Goal: Check status

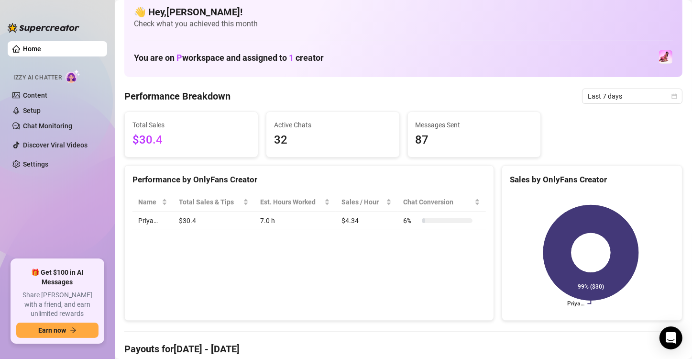
scroll to position [11, 0]
click at [609, 90] on span "Last 7 days" at bounding box center [632, 95] width 89 height 14
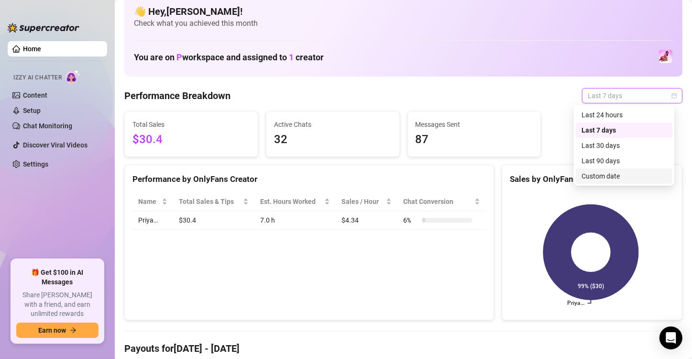
click at [608, 176] on div "Custom date" at bounding box center [624, 176] width 85 height 11
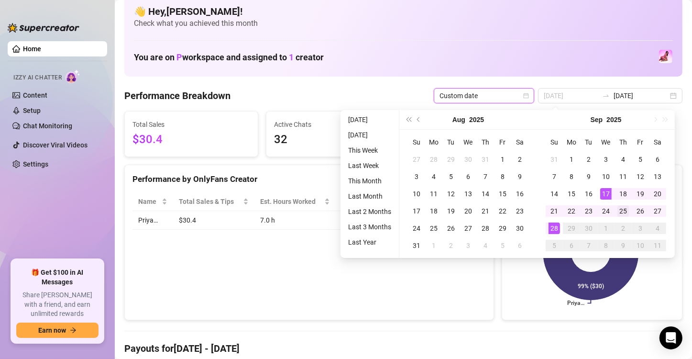
type input "[DATE]"
click at [619, 210] on div "25" at bounding box center [622, 210] width 11 height 11
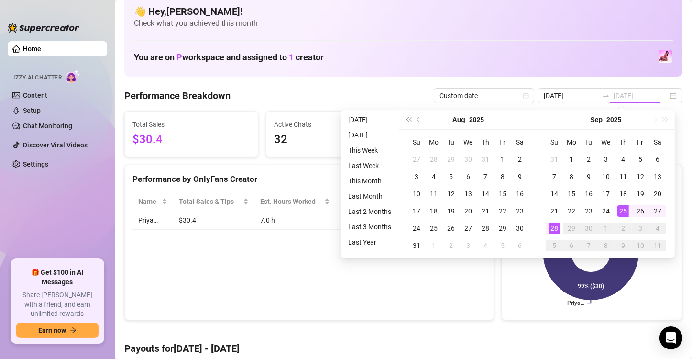
click at [556, 224] on div "28" at bounding box center [554, 227] width 11 height 11
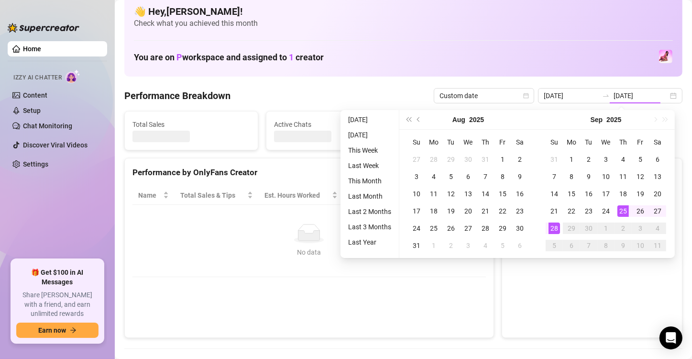
type input "[DATE]"
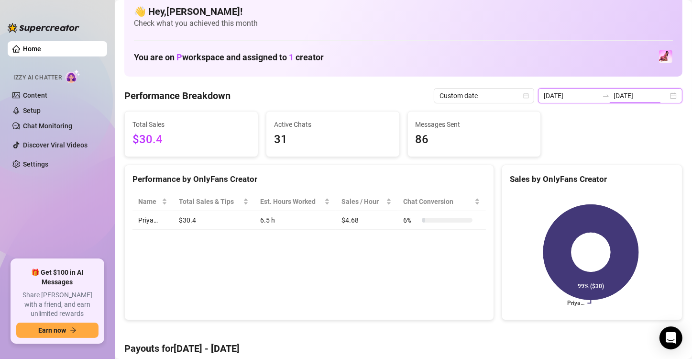
click at [623, 95] on input "[DATE]" at bounding box center [641, 95] width 55 height 11
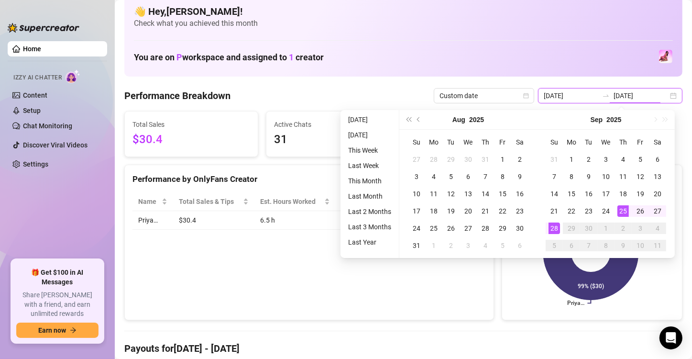
type input "[DATE]"
click at [497, 56] on div "You are on P workspace and assigned to 1 creator" at bounding box center [403, 56] width 539 height 21
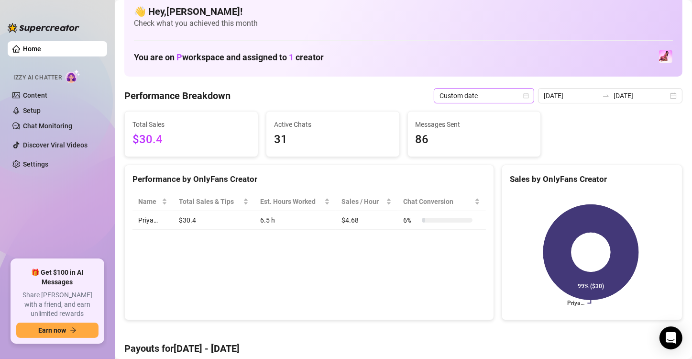
click at [495, 96] on span "Custom date" at bounding box center [484, 95] width 89 height 14
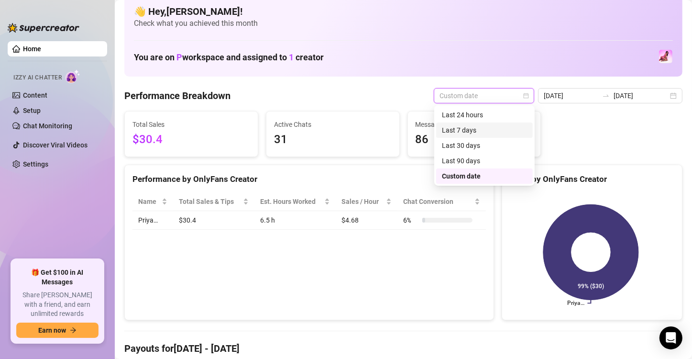
click at [468, 132] on div "Last 7 days" at bounding box center [484, 130] width 85 height 11
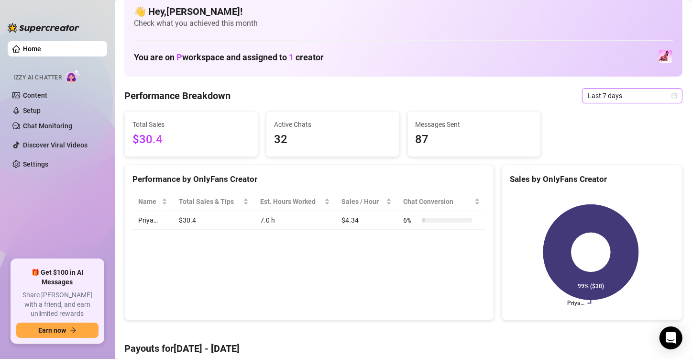
drag, startPoint x: 600, startPoint y: 86, endPoint x: 605, endPoint y: 96, distance: 10.7
click at [605, 96] on span "Last 7 days" at bounding box center [632, 95] width 89 height 14
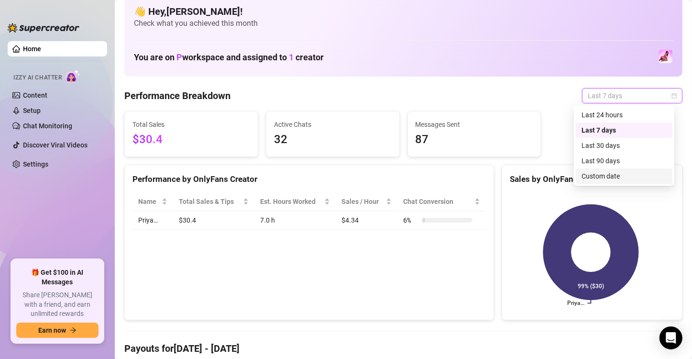
click at [594, 176] on div "Custom date" at bounding box center [624, 176] width 85 height 11
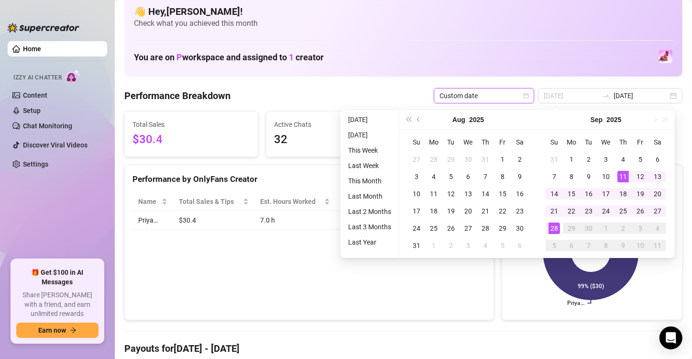
type input "[DATE]"
click at [616, 176] on td "11" at bounding box center [623, 176] width 17 height 17
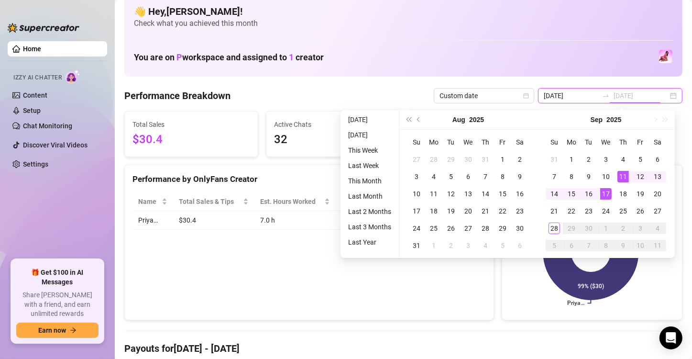
type input "[DATE]"
click at [606, 191] on div "17" at bounding box center [605, 193] width 11 height 11
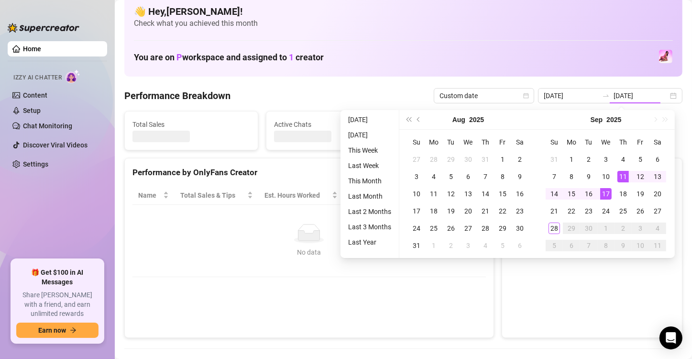
type input "[DATE]"
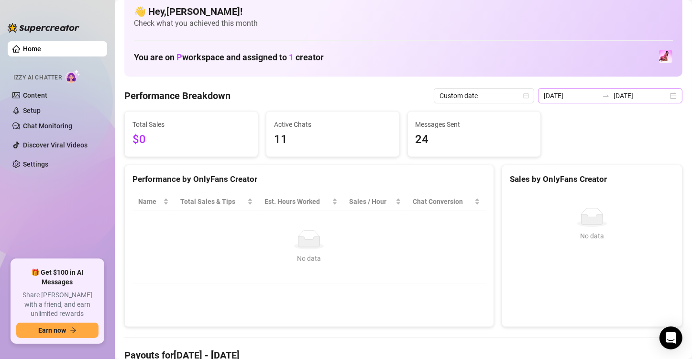
click at [600, 90] on div "[DATE] [DATE]" at bounding box center [610, 95] width 144 height 15
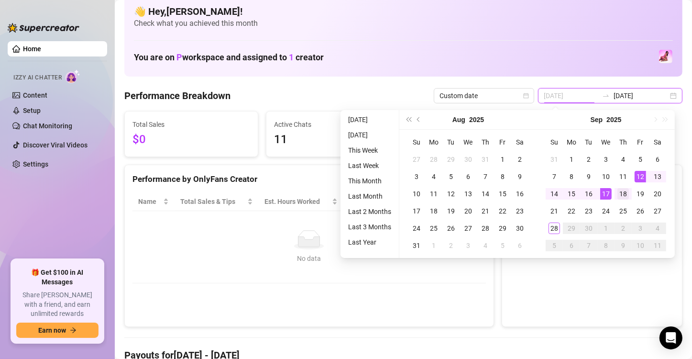
type input "[DATE]"
click at [622, 194] on div "18" at bounding box center [622, 193] width 11 height 11
type input "[DATE]"
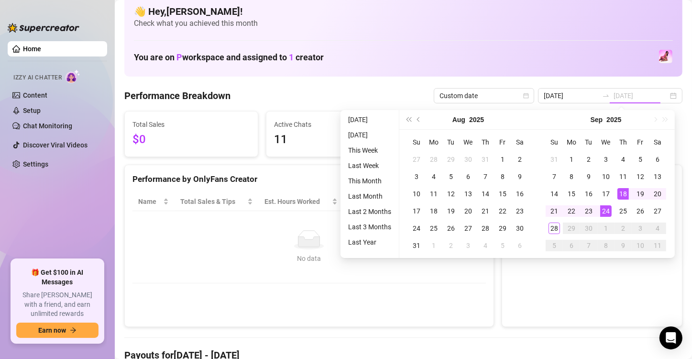
click at [608, 210] on div "24" at bounding box center [605, 210] width 11 height 11
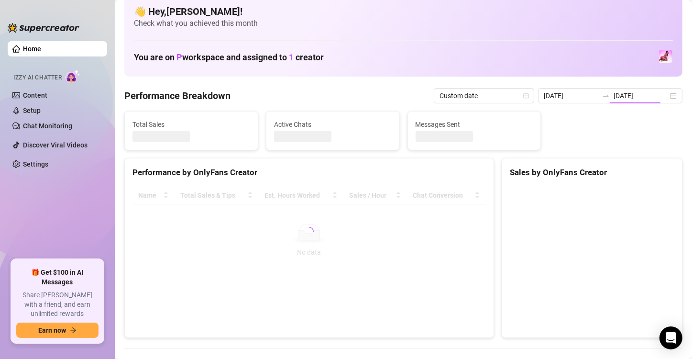
type input "[DATE]"
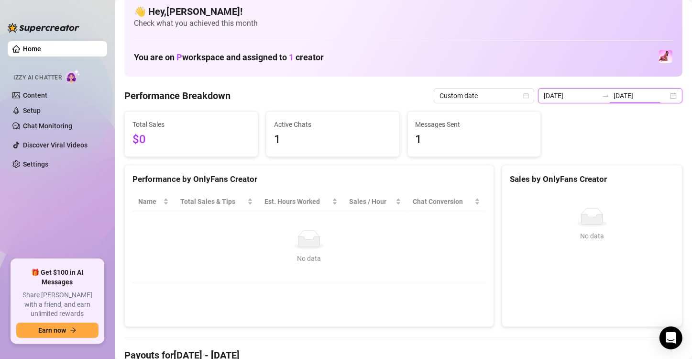
click at [621, 96] on input "[DATE]" at bounding box center [641, 95] width 55 height 11
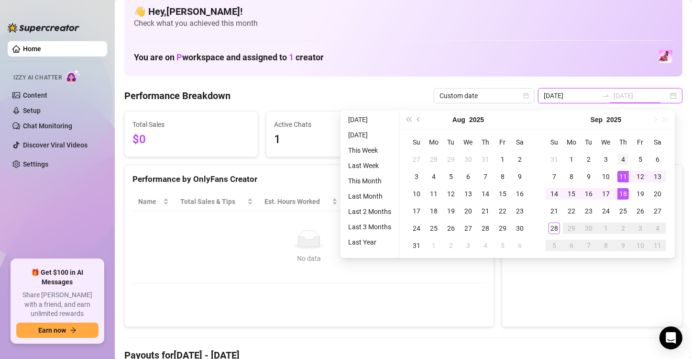
type input "[DATE]"
click at [626, 154] on div "4" at bounding box center [622, 159] width 11 height 11
type input "[DATE]"
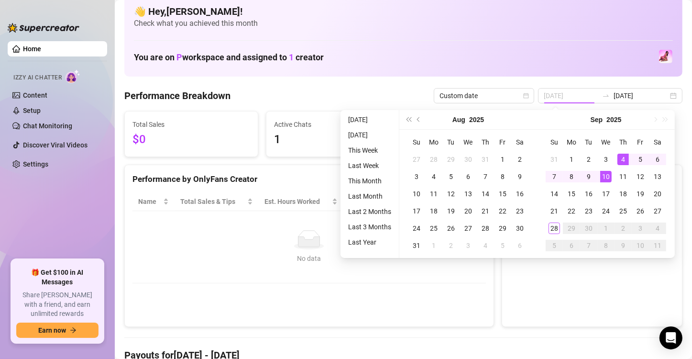
click at [605, 175] on div "10" at bounding box center [605, 176] width 11 height 11
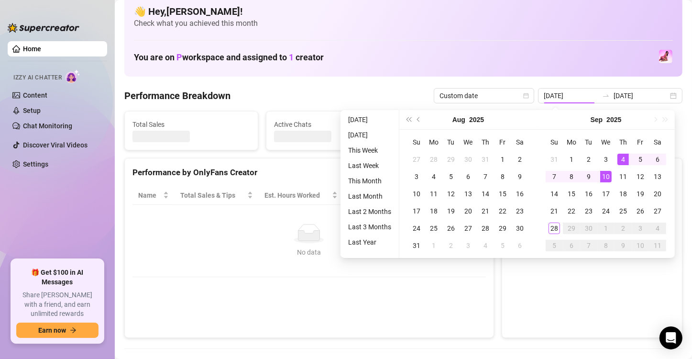
type input "[DATE]"
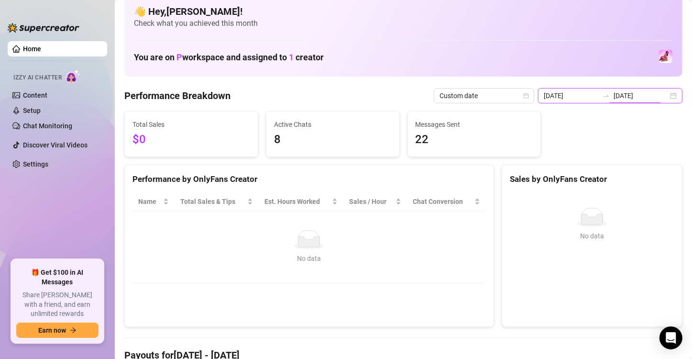
click at [620, 97] on input "[DATE]" at bounding box center [641, 95] width 55 height 11
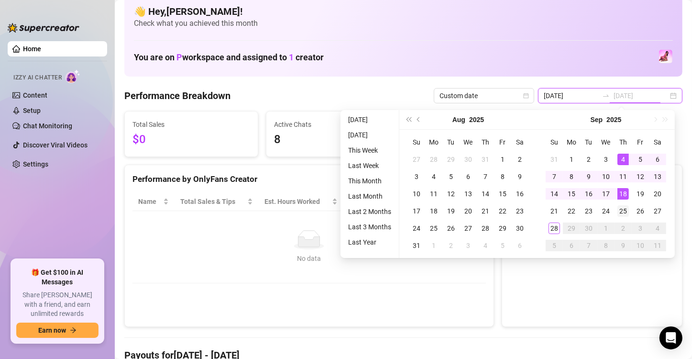
type input "[DATE]"
click at [620, 207] on div "25" at bounding box center [622, 210] width 11 height 11
type input "[DATE]"
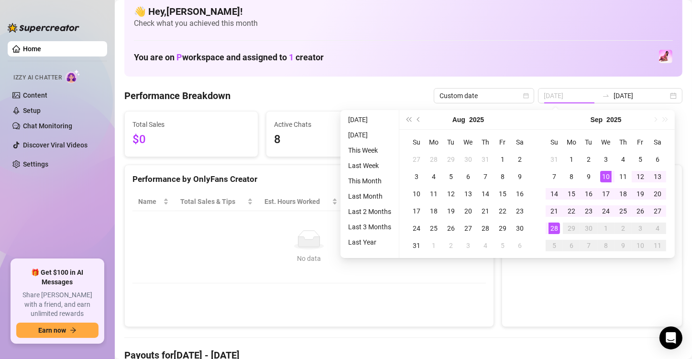
click at [558, 230] on div "28" at bounding box center [554, 227] width 11 height 11
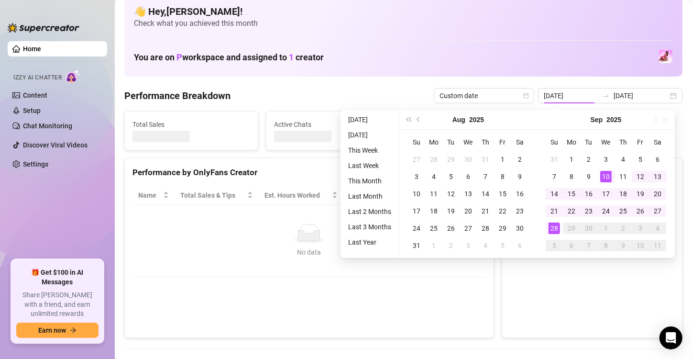
type input "[DATE]"
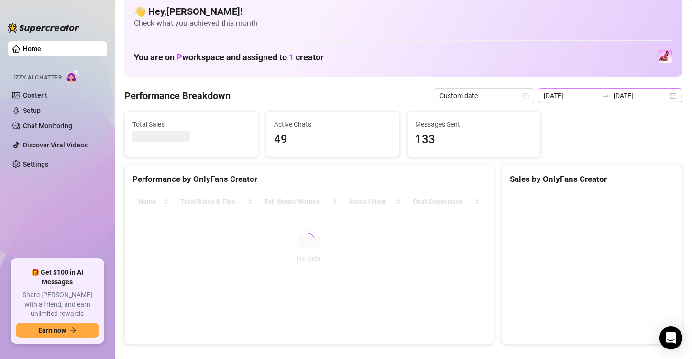
click at [605, 94] on icon "swap-right" at bounding box center [606, 96] width 8 height 8
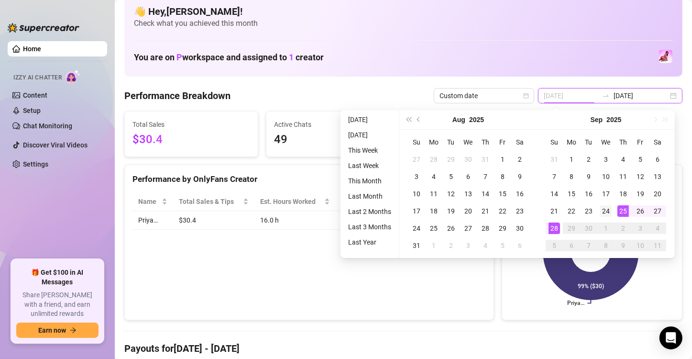
type input "[DATE]"
click at [608, 211] on div "24" at bounding box center [605, 210] width 11 height 11
click at [557, 225] on div "28" at bounding box center [554, 227] width 11 height 11
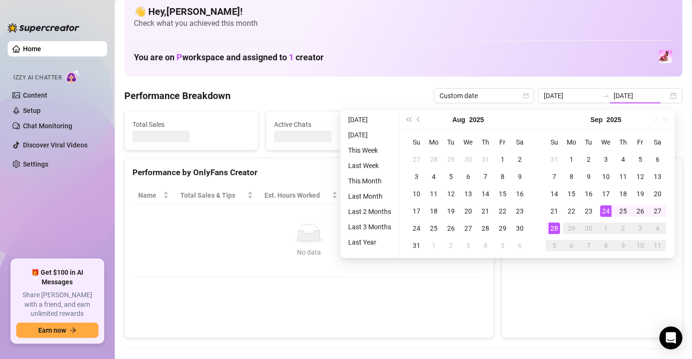
type input "[DATE]"
